Goal: Task Accomplishment & Management: Use online tool/utility

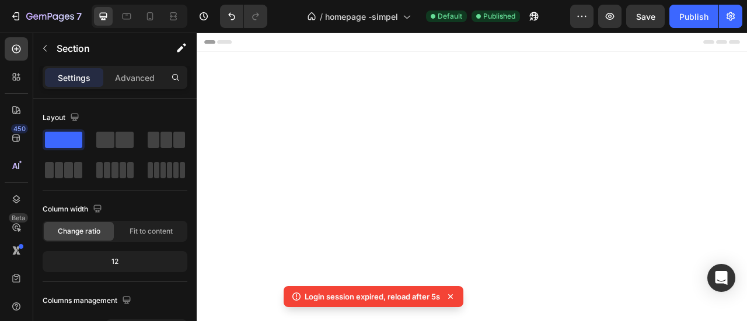
scroll to position [1985, 0]
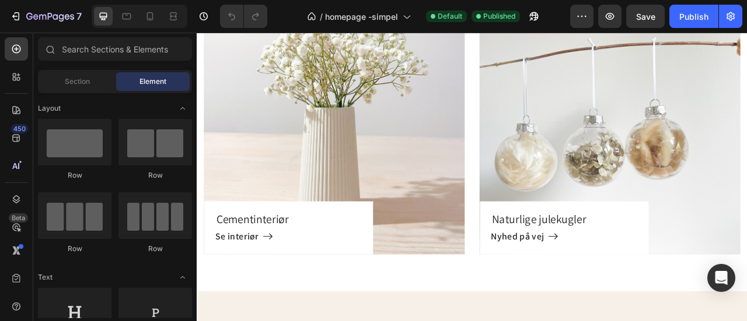
scroll to position [2035, 0]
click at [746, 93] on div "Naturlige julekugler Heading Nyhed på vej [GEOGRAPHIC_DATA]" at bounding box center [722, 179] width 332 height 271
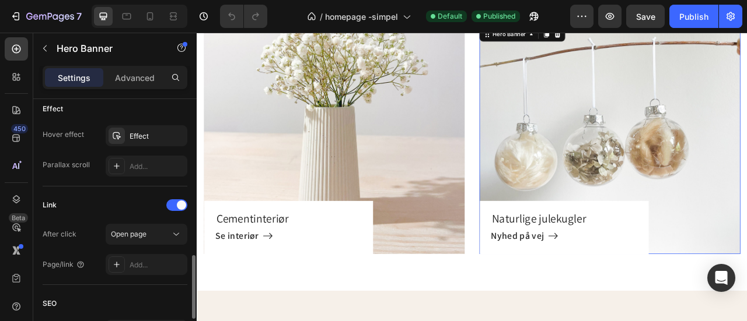
scroll to position [629, 0]
click at [140, 260] on div "Add..." at bounding box center [157, 265] width 55 height 11
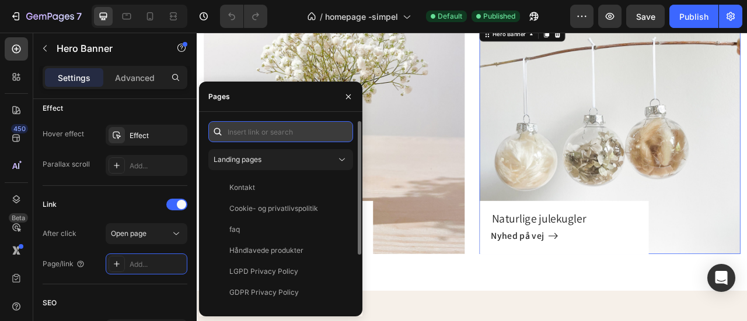
click at [260, 129] on input "text" at bounding box center [280, 131] width 145 height 21
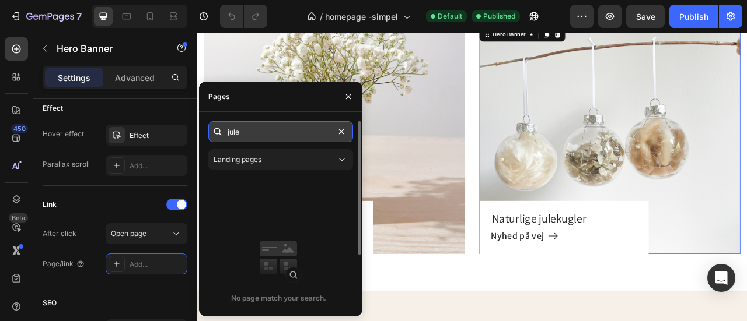
paste input "[URL][DOMAIN_NAME]"
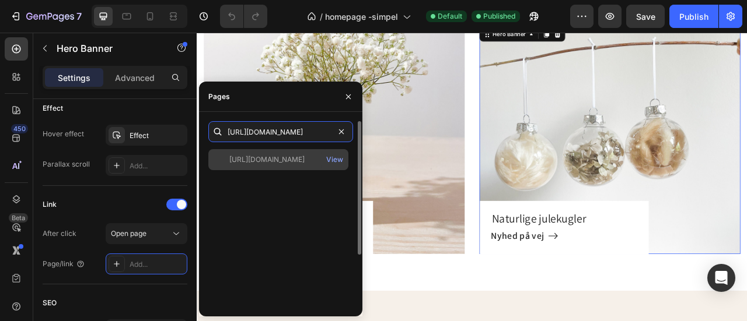
type input "[URL][DOMAIN_NAME]"
click at [275, 158] on div "[URL][DOMAIN_NAME]" at bounding box center [266, 160] width 75 height 11
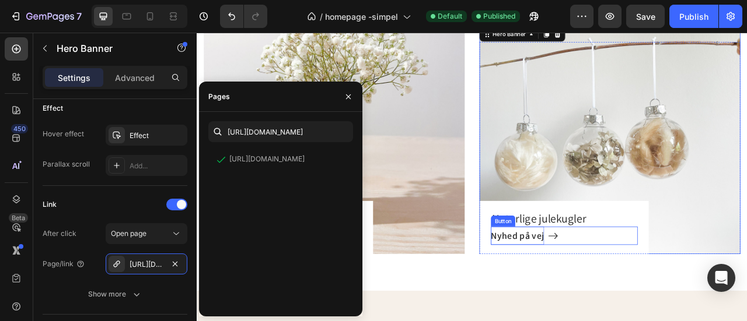
click at [624, 291] on span "Nyhed på vej" at bounding box center [605, 291] width 68 height 15
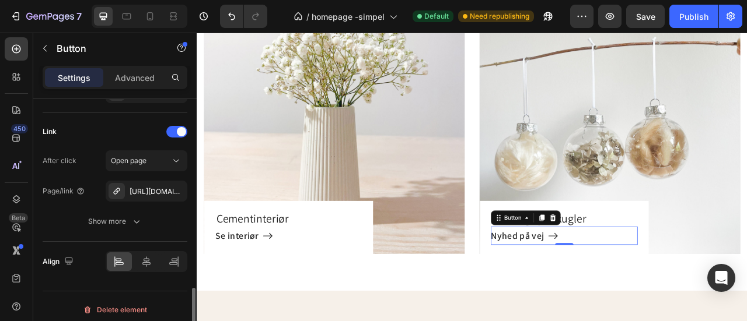
scroll to position [761, 0]
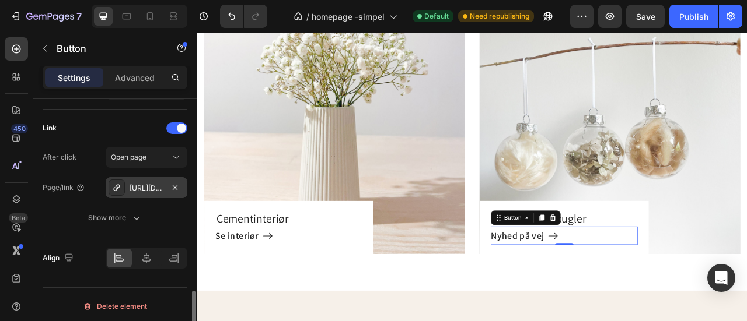
click at [158, 183] on div "[URL][DOMAIN_NAME]" at bounding box center [147, 188] width 34 height 11
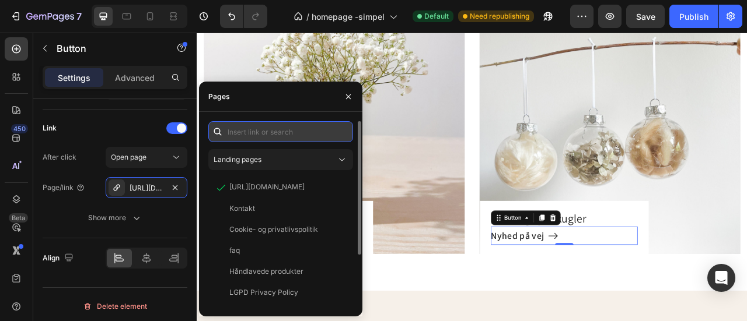
click at [294, 133] on input "text" at bounding box center [280, 131] width 145 height 21
paste input "[URL][DOMAIN_NAME]"
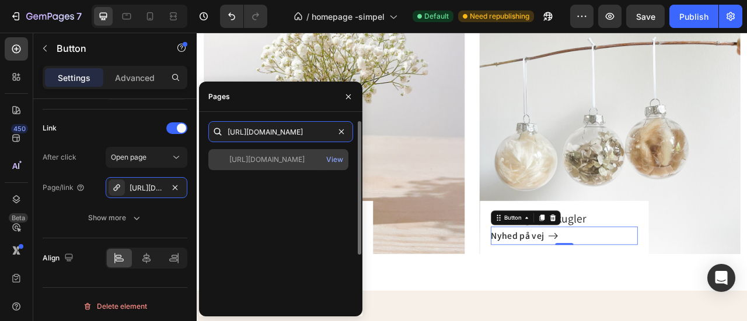
type input "[URL][DOMAIN_NAME]"
click at [304, 156] on div "[URL][DOMAIN_NAME]" at bounding box center [266, 160] width 75 height 11
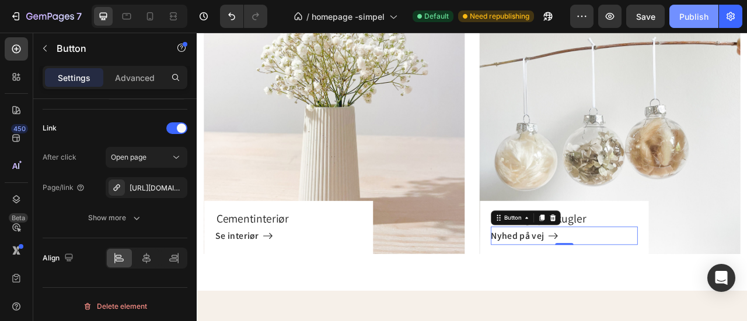
click at [689, 9] on button "Publish" at bounding box center [693, 16] width 49 height 23
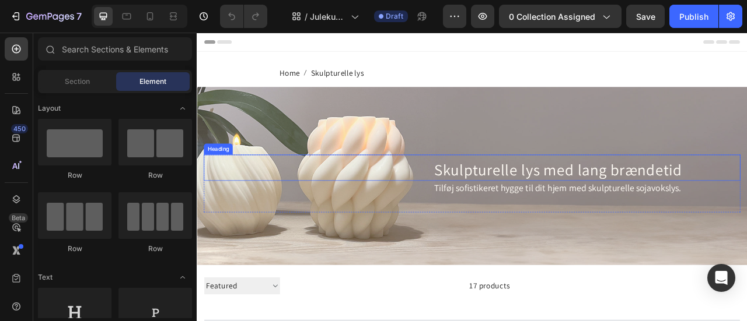
click at [540, 210] on span "Skulpturelle lys med lang brændetid" at bounding box center [655, 207] width 315 height 26
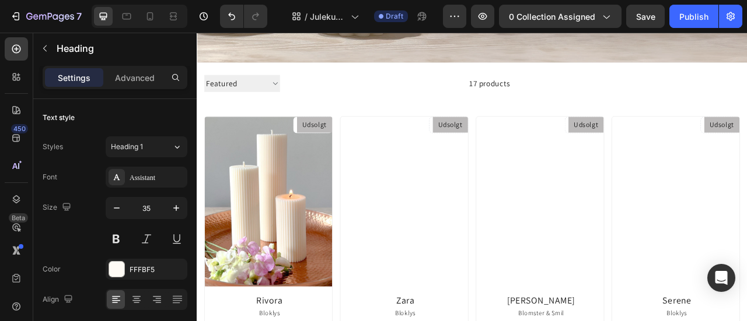
scroll to position [259, 0]
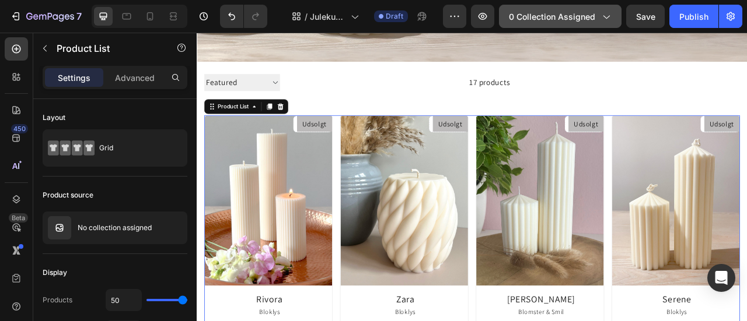
click at [608, 20] on icon "button" at bounding box center [606, 17] width 12 height 12
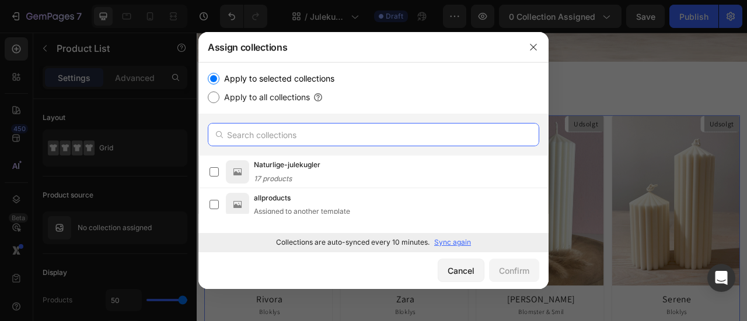
click at [303, 129] on input "text" at bounding box center [373, 134] width 331 height 23
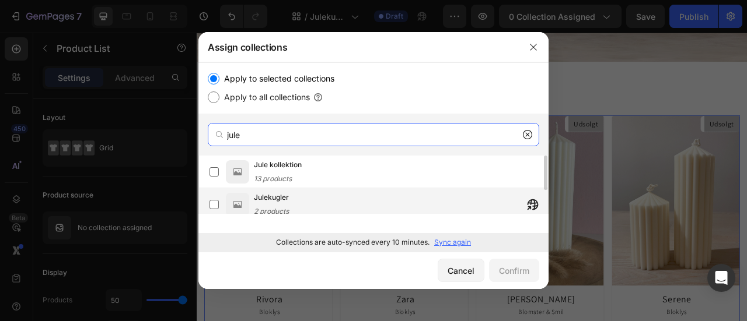
type input "jule"
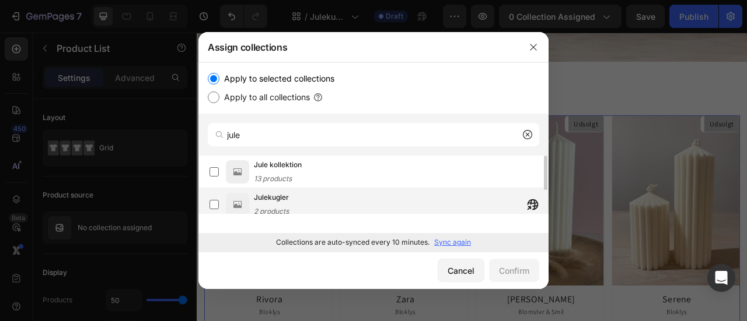
click at [277, 202] on span "Julekugler" at bounding box center [271, 198] width 35 height 12
click at [526, 275] on div "Confirm" at bounding box center [514, 271] width 30 height 12
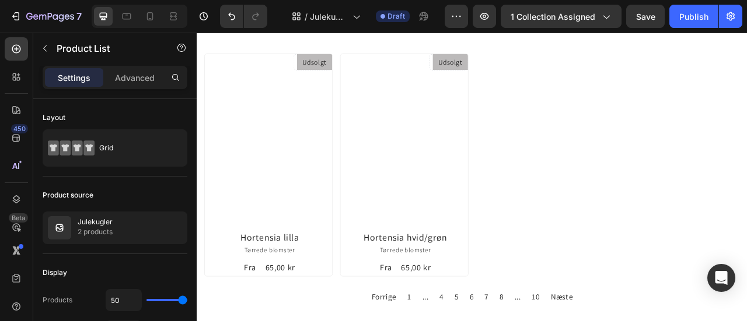
scroll to position [339, 0]
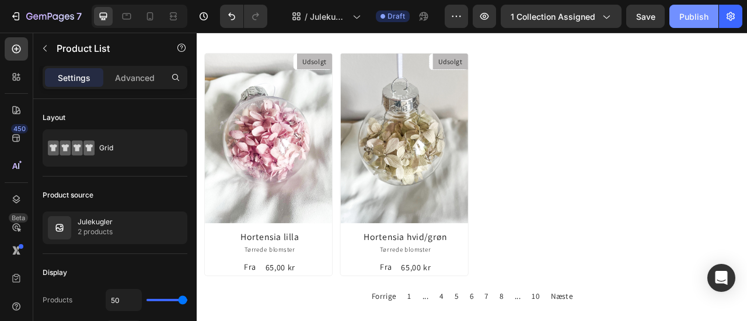
click at [701, 13] on div "Publish" at bounding box center [693, 17] width 29 height 12
